Goal: Book appointment/travel/reservation

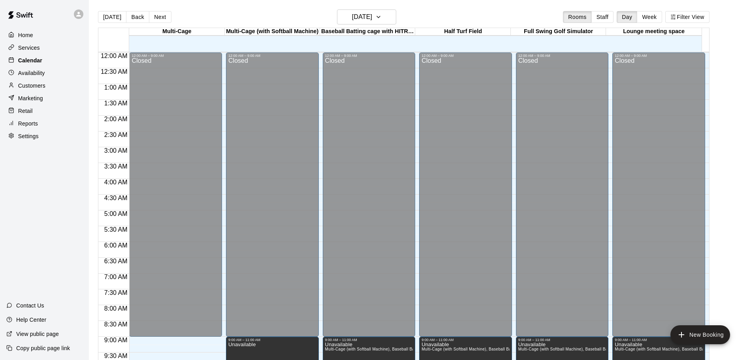
click at [41, 62] on p "Calendar" at bounding box center [30, 61] width 24 height 8
click at [372, 19] on h6 "[DATE]" at bounding box center [362, 16] width 20 height 11
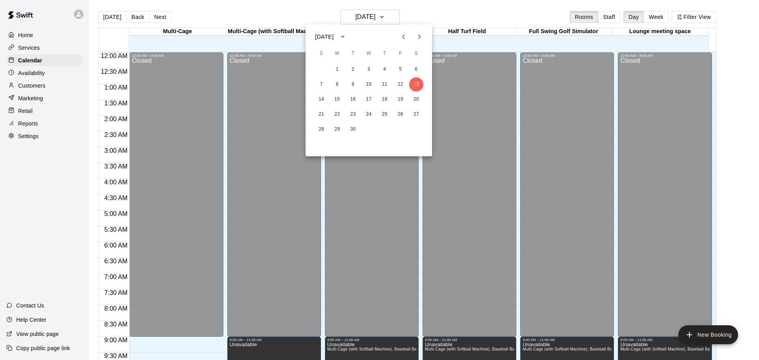
click at [419, 38] on icon "Next month" at bounding box center [419, 36] width 3 height 5
click at [416, 69] on button "1" at bounding box center [416, 69] width 14 height 14
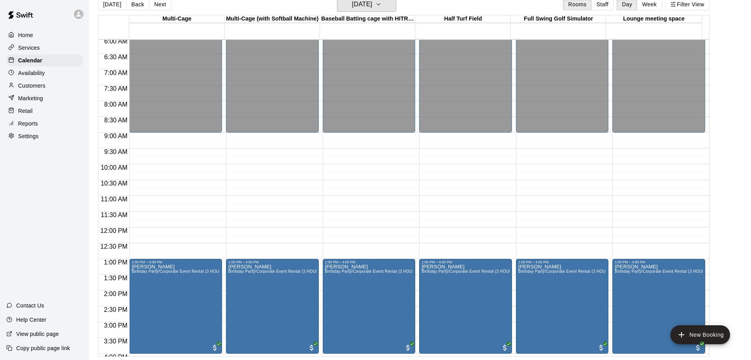
scroll to position [198, 0]
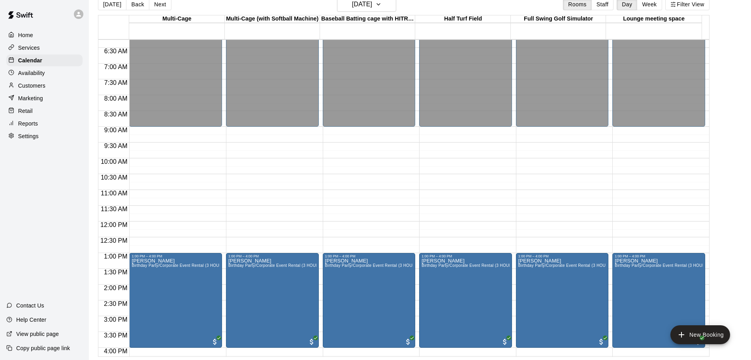
click at [140, 133] on div "12:00 AM – 9:00 AM Closed 1:00 PM – 4:00 PM [PERSON_NAME] Birthday Party/Corpor…" at bounding box center [175, 221] width 93 height 759
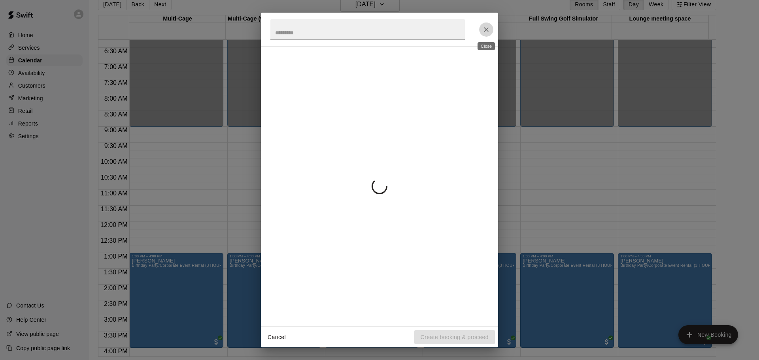
click at [487, 30] on icon "Close" at bounding box center [486, 29] width 5 height 5
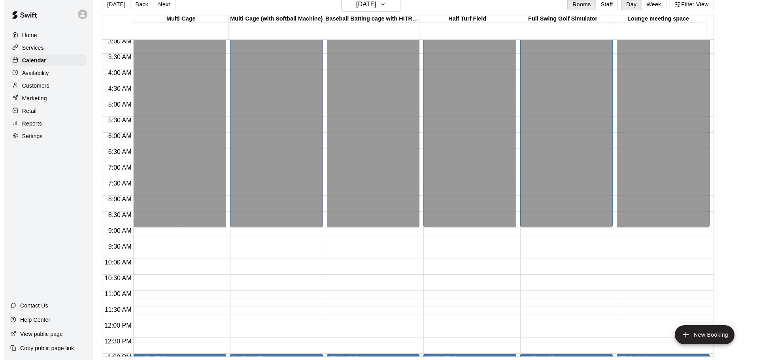
scroll to position [146, 0]
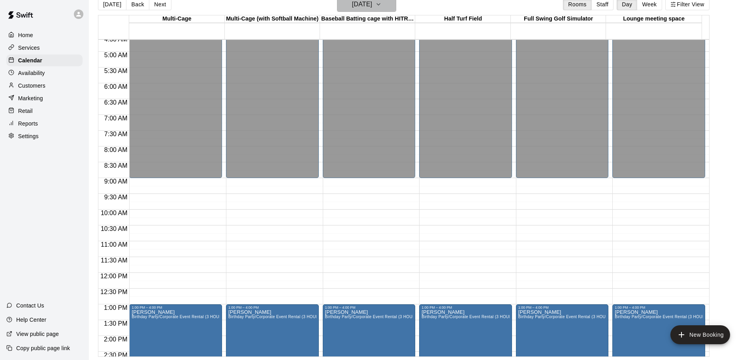
click at [382, 8] on icon "button" at bounding box center [378, 4] width 6 height 9
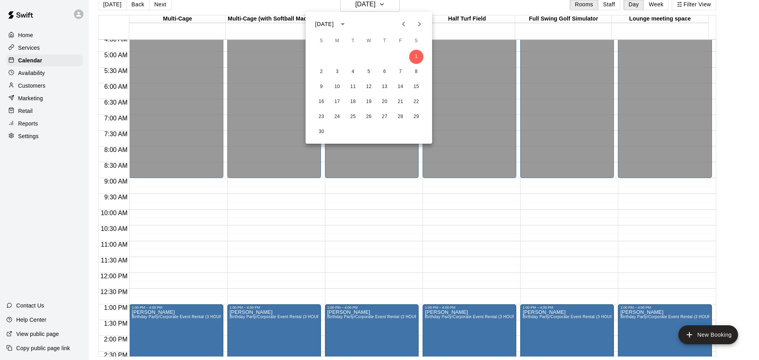
click at [190, 197] on div at bounding box center [379, 180] width 759 height 360
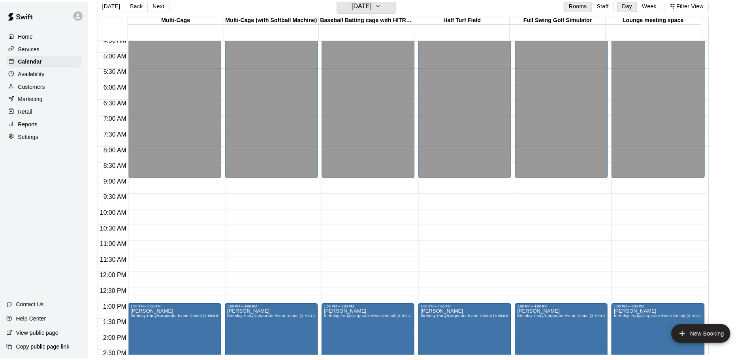
scroll to position [9, 0]
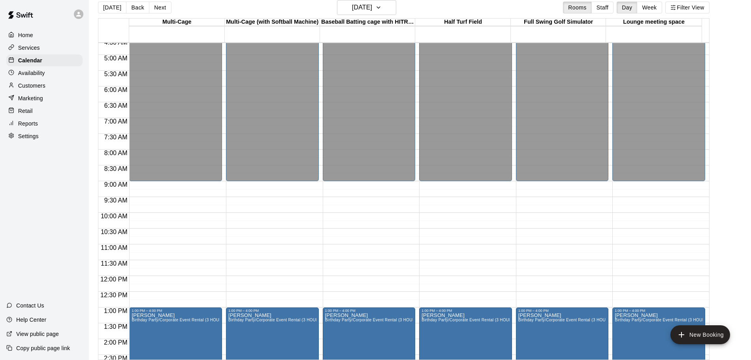
click at [202, 191] on div "12:00 AM – 9:00 AM Closed 1:00 PM – 4:00 PM [PERSON_NAME] Birthday Party/Corpor…" at bounding box center [175, 276] width 93 height 759
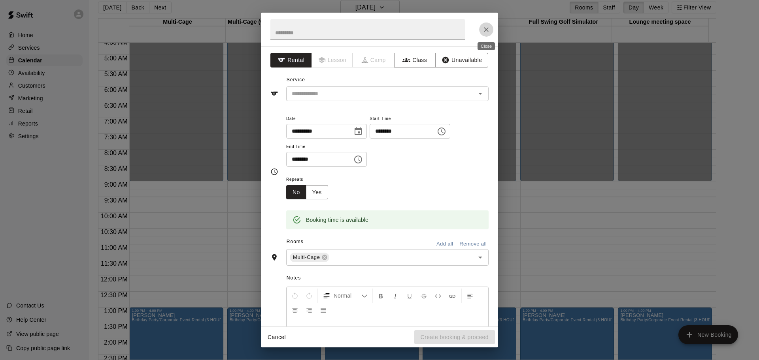
click at [486, 26] on icon "Close" at bounding box center [486, 30] width 8 height 8
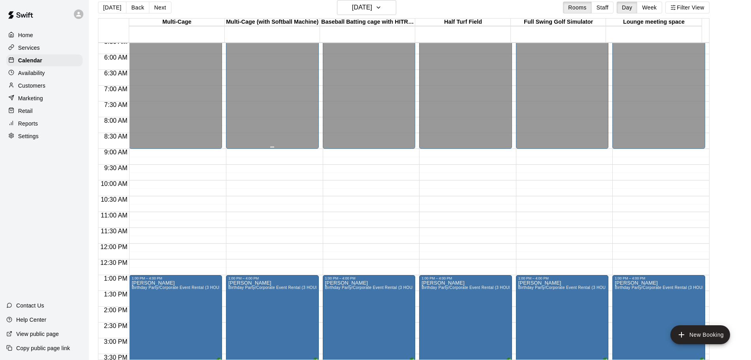
scroll to position [196, 0]
